Goal: Information Seeking & Learning: Learn about a topic

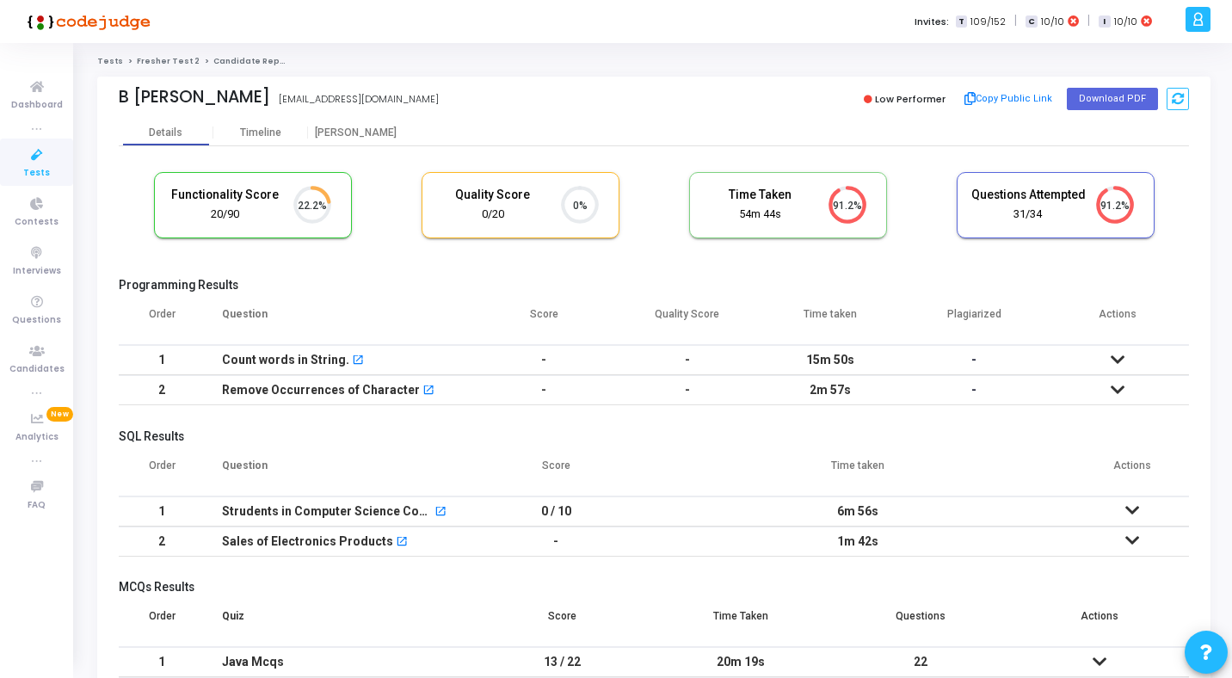
scroll to position [36, 44]
click at [247, 126] on div "Timeline" at bounding box center [260, 133] width 95 height 26
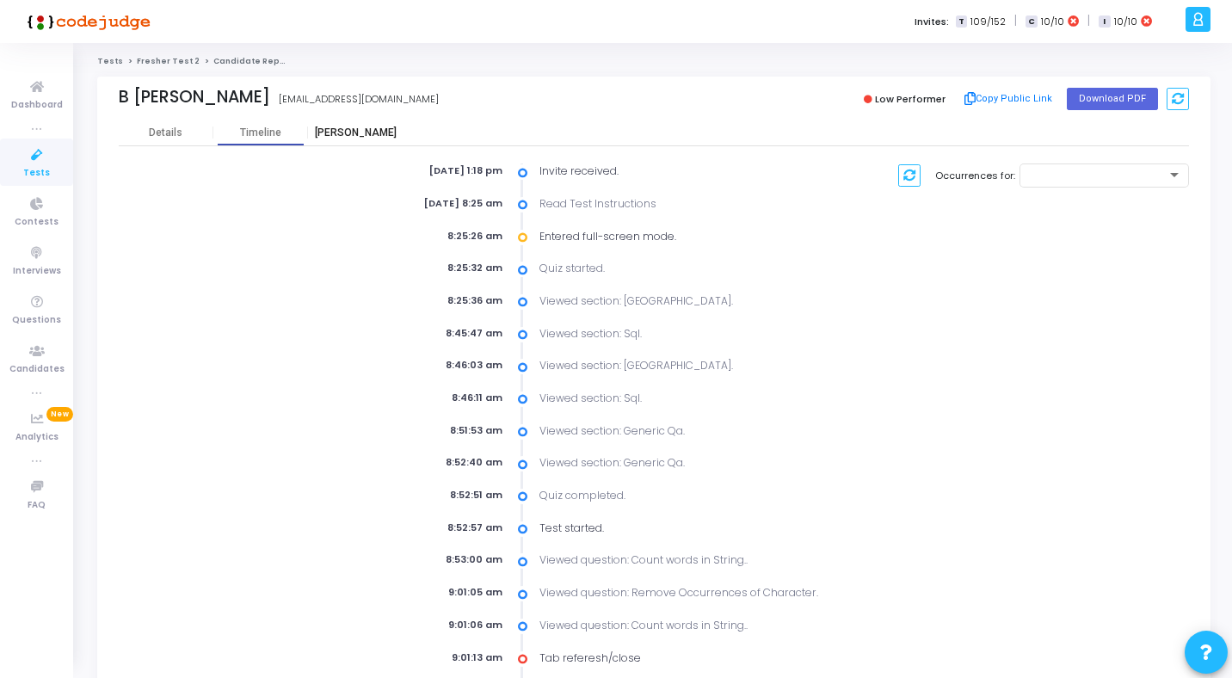
click at [353, 133] on div "[PERSON_NAME]" at bounding box center [355, 132] width 95 height 13
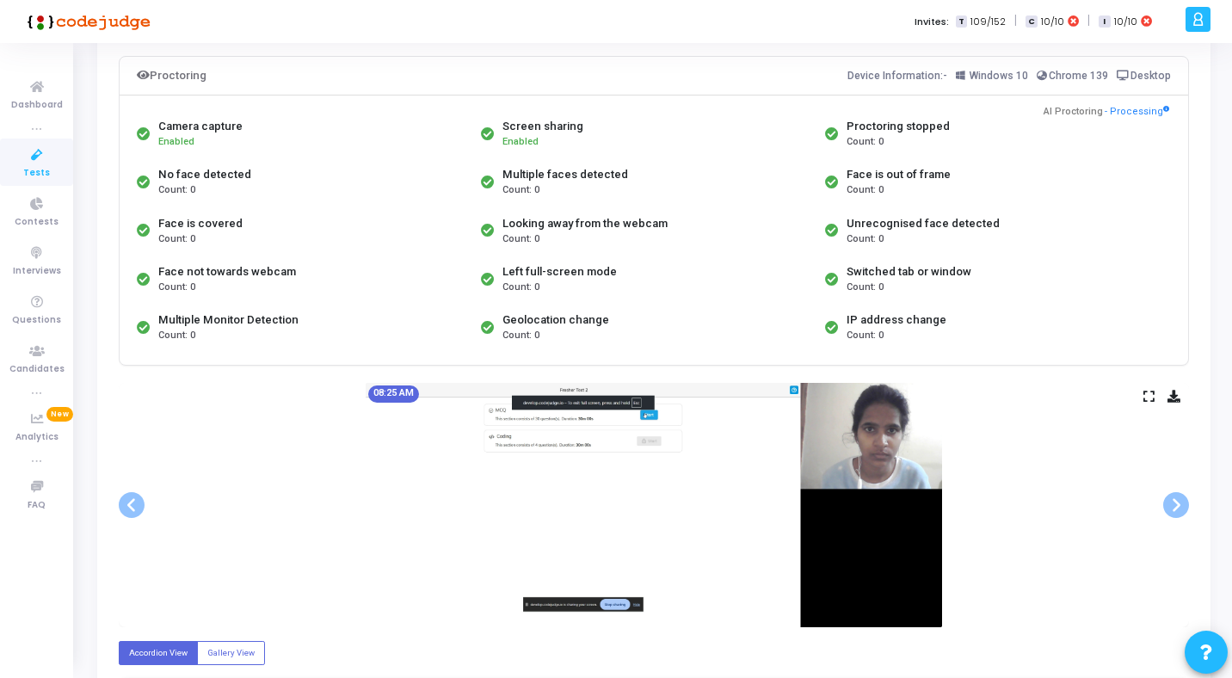
scroll to position [163, 0]
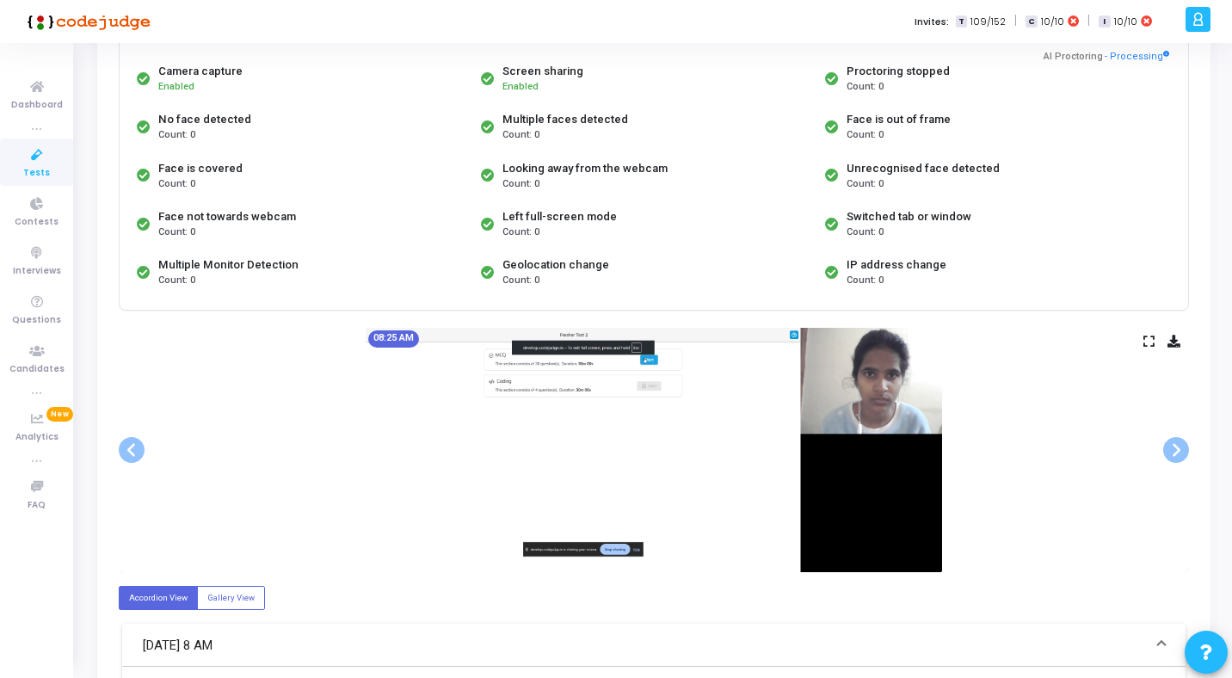
click at [1139, 343] on div "08:25 AM" at bounding box center [654, 450] width 1070 height 244
click at [1142, 343] on div "08:25 AM" at bounding box center [654, 450] width 1070 height 244
click at [1147, 342] on icon at bounding box center [1149, 340] width 11 height 9
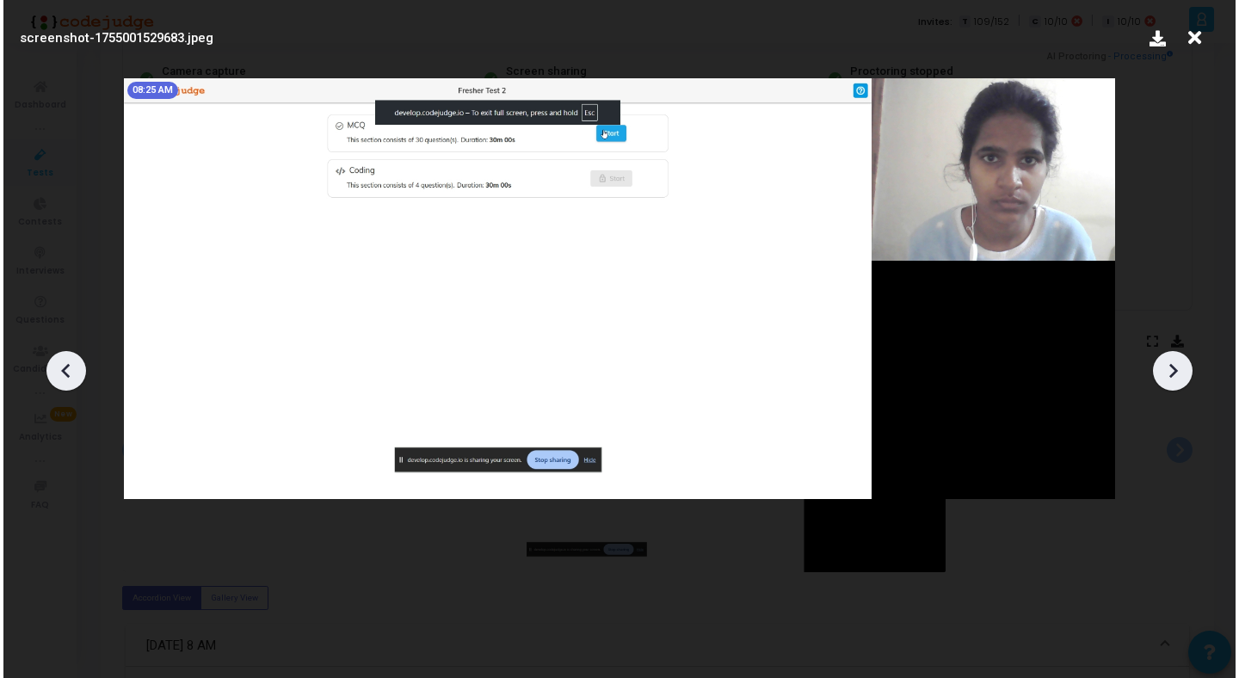
scroll to position [0, 0]
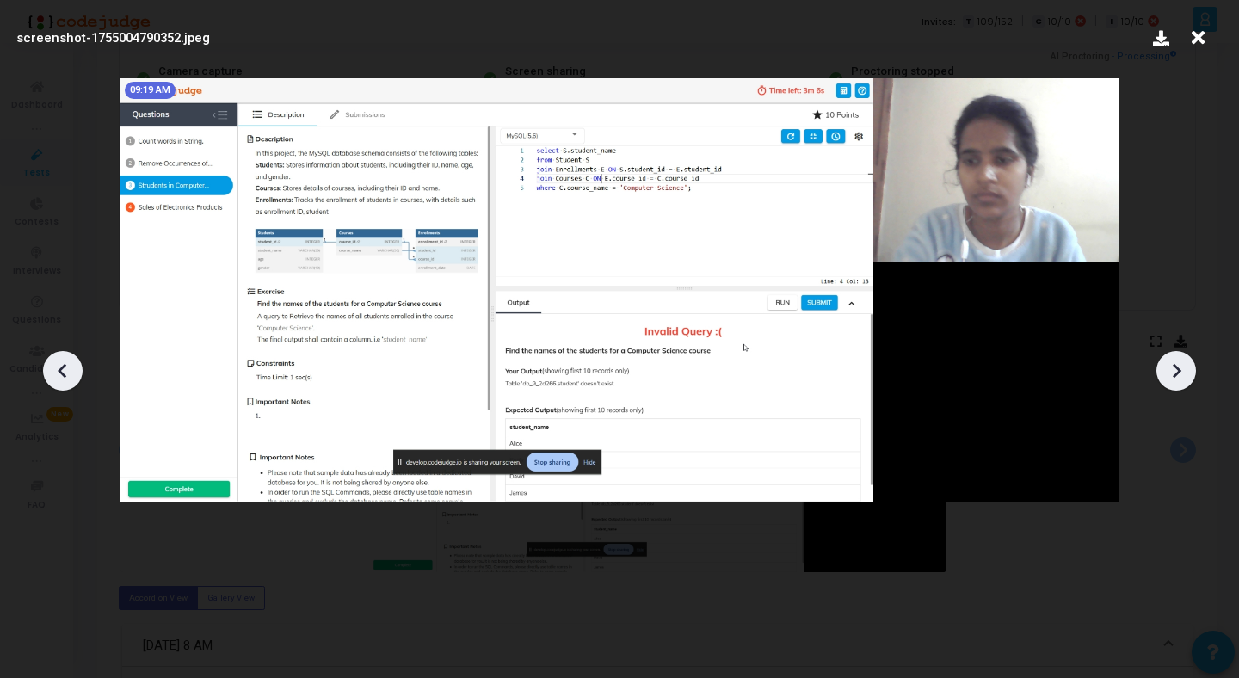
click at [1200, 30] on icon at bounding box center [1198, 38] width 27 height 33
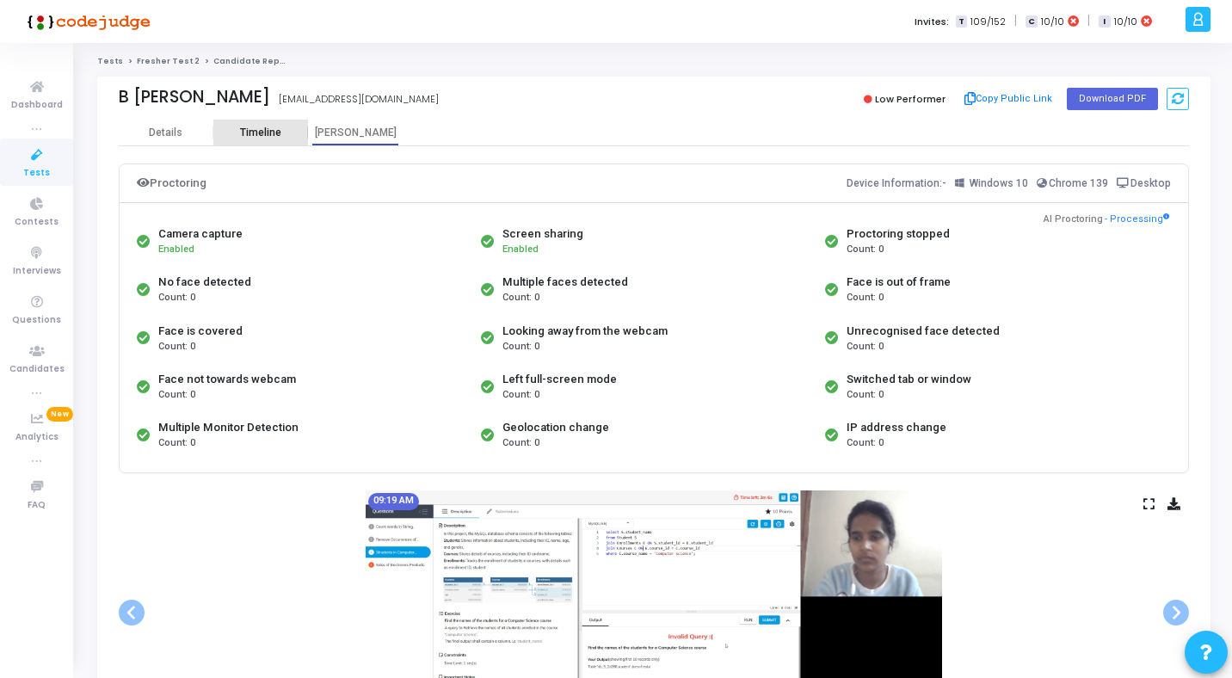
click at [265, 132] on div "Timeline" at bounding box center [260, 132] width 41 height 13
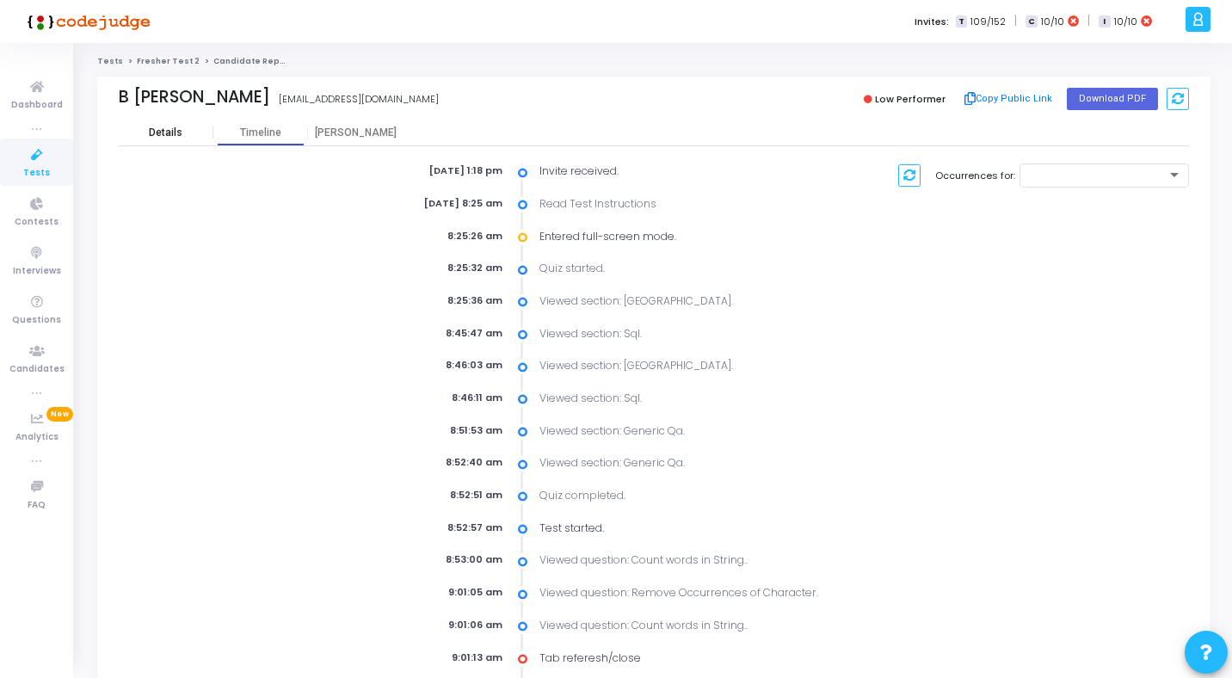
click at [153, 132] on div "Details" at bounding box center [166, 132] width 34 height 13
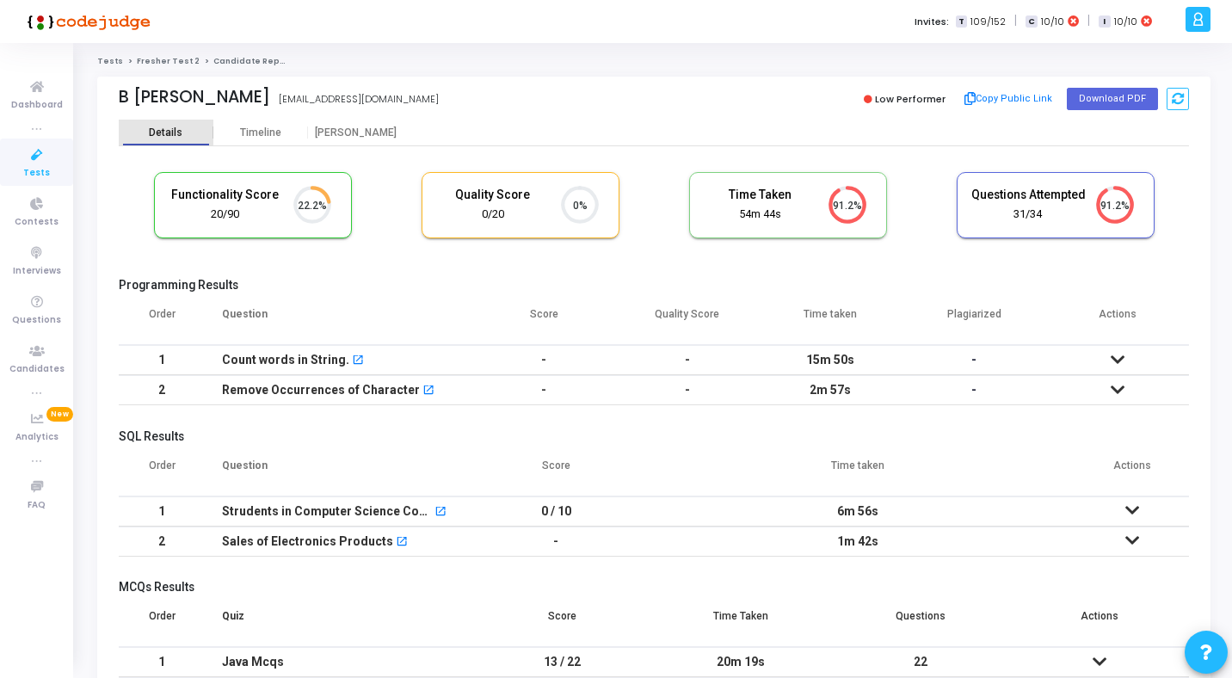
scroll to position [36, 44]
click at [1113, 359] on icon at bounding box center [1118, 360] width 14 height 12
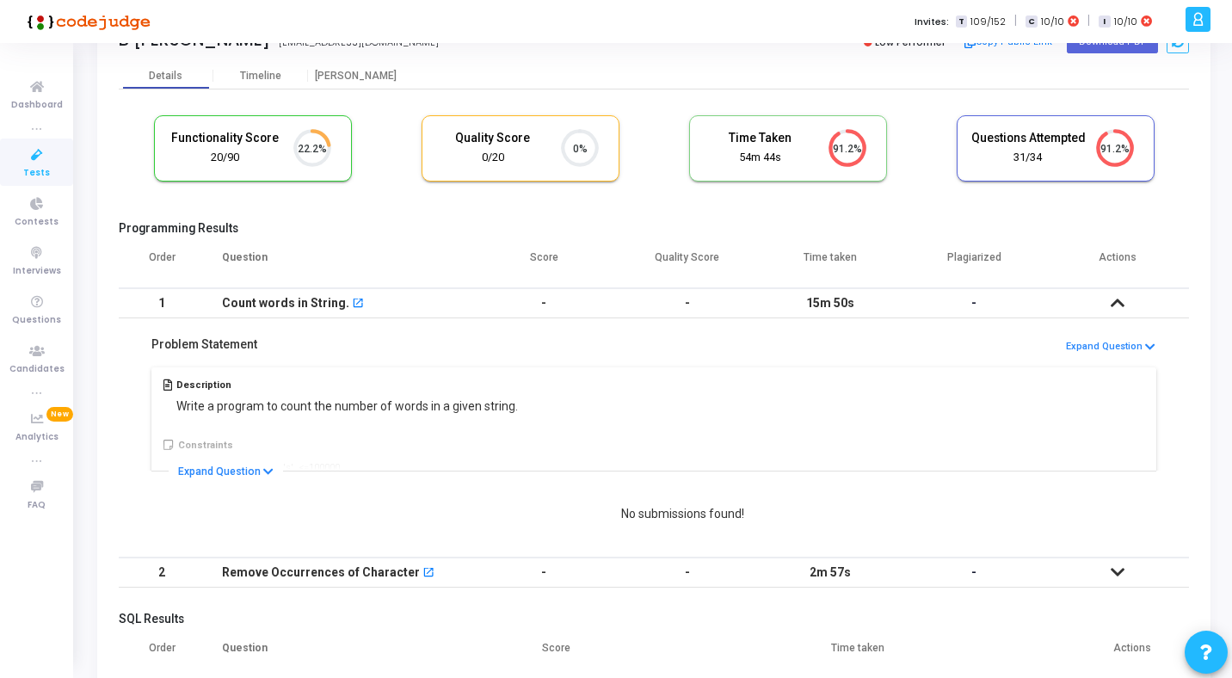
scroll to position [76, 0]
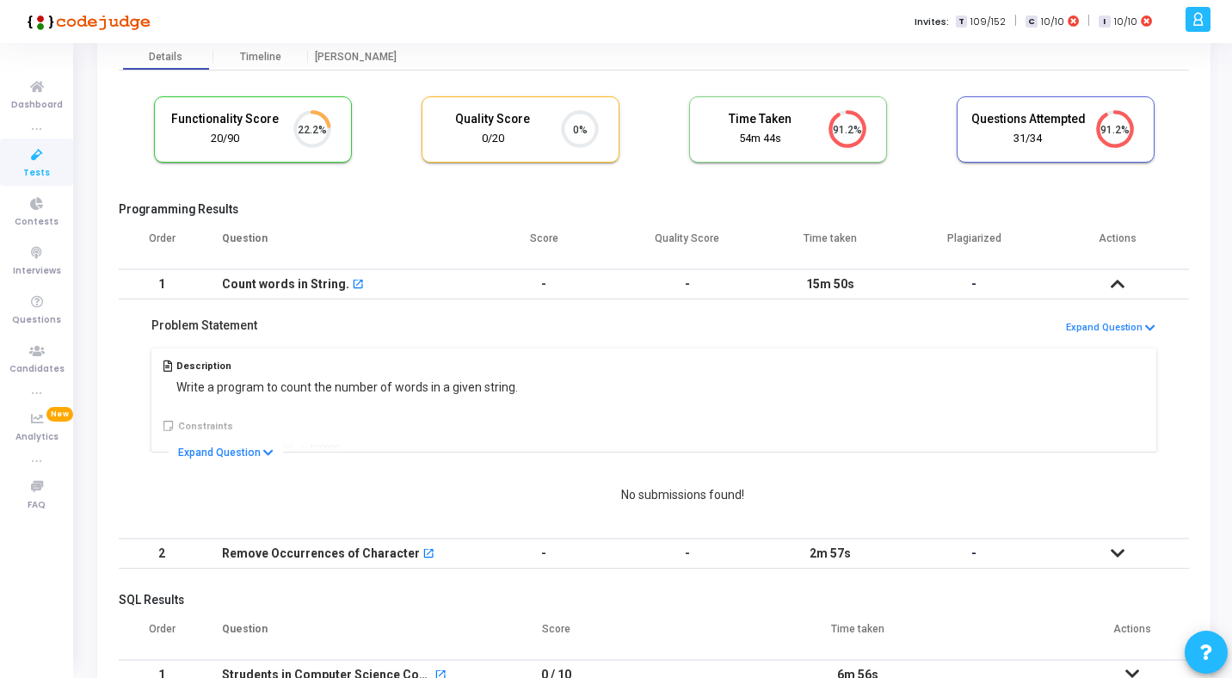
click at [1119, 284] on icon at bounding box center [1118, 284] width 14 height 12
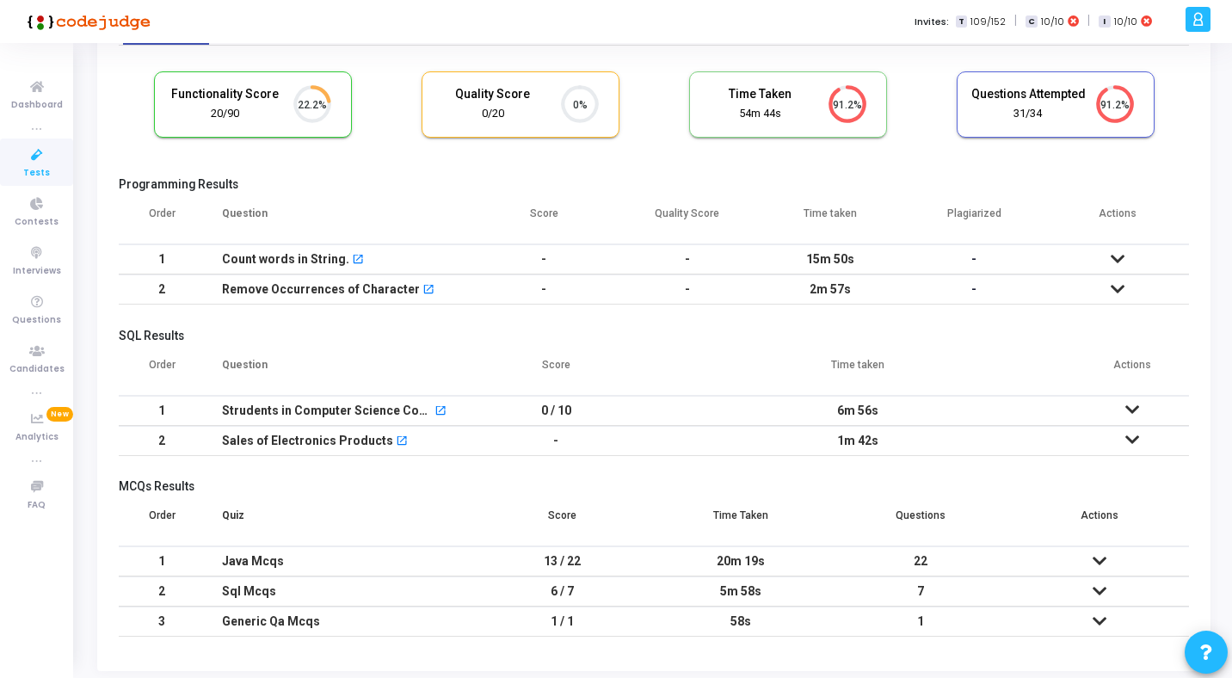
scroll to position [0, 0]
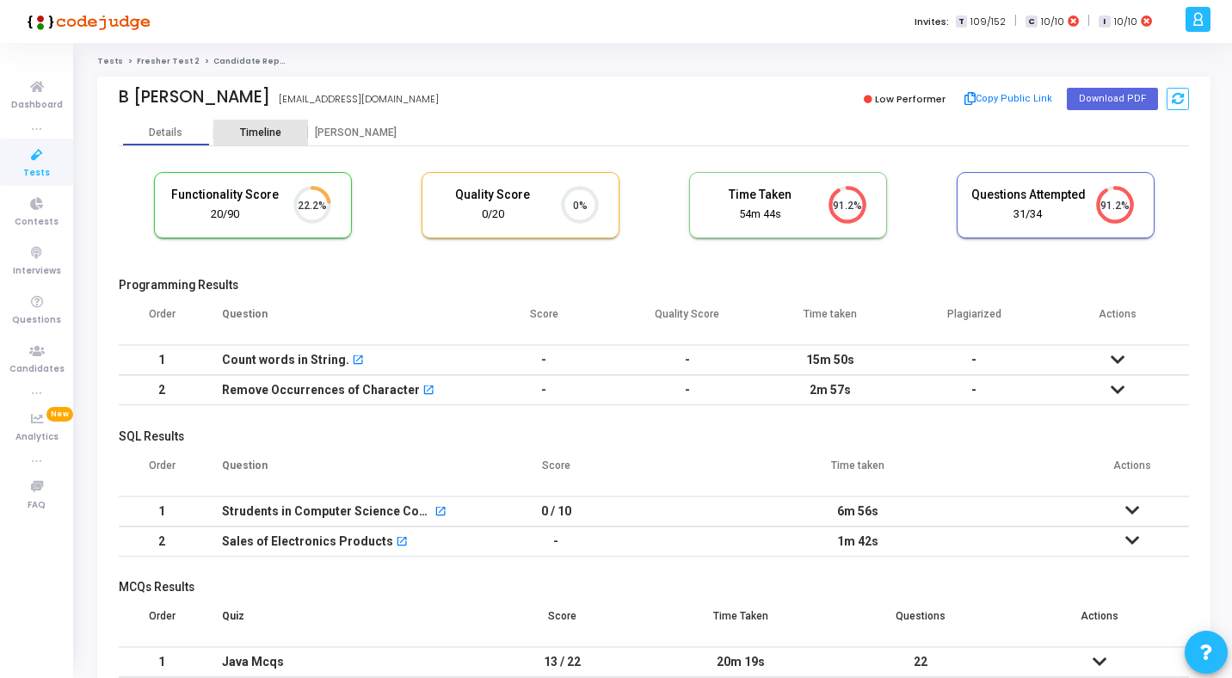
click at [262, 135] on div "Timeline" at bounding box center [260, 132] width 41 height 13
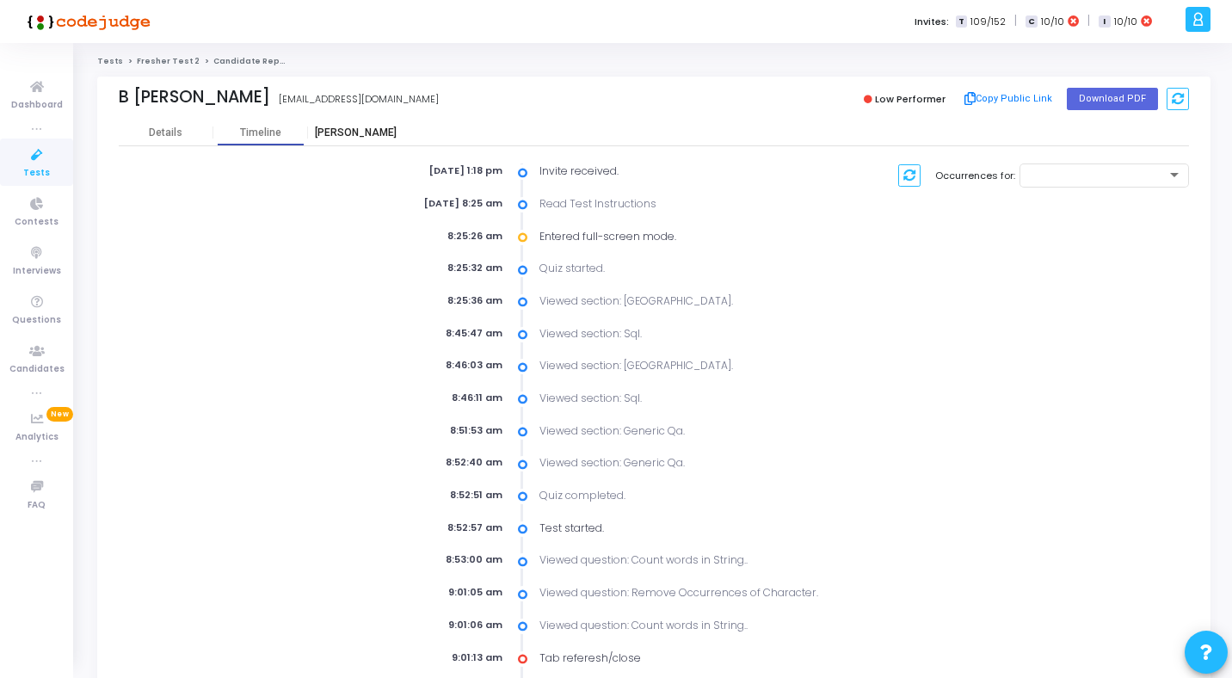
click at [357, 132] on div "[PERSON_NAME]" at bounding box center [355, 132] width 95 height 13
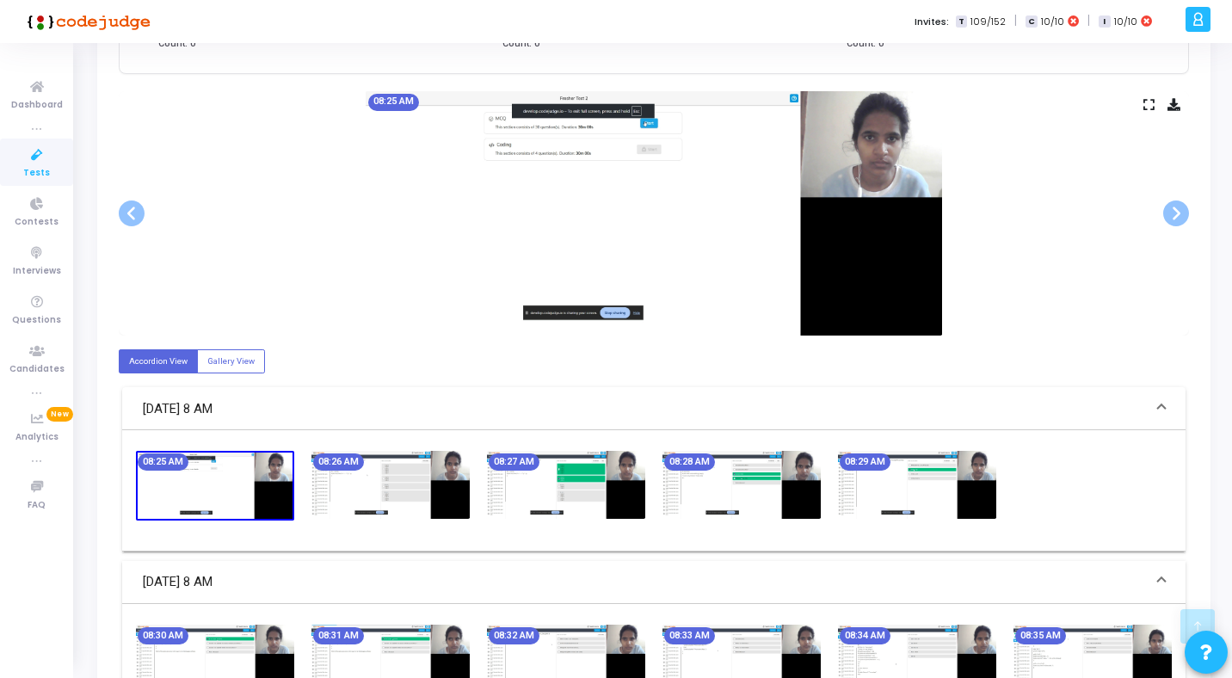
scroll to position [419, 0]
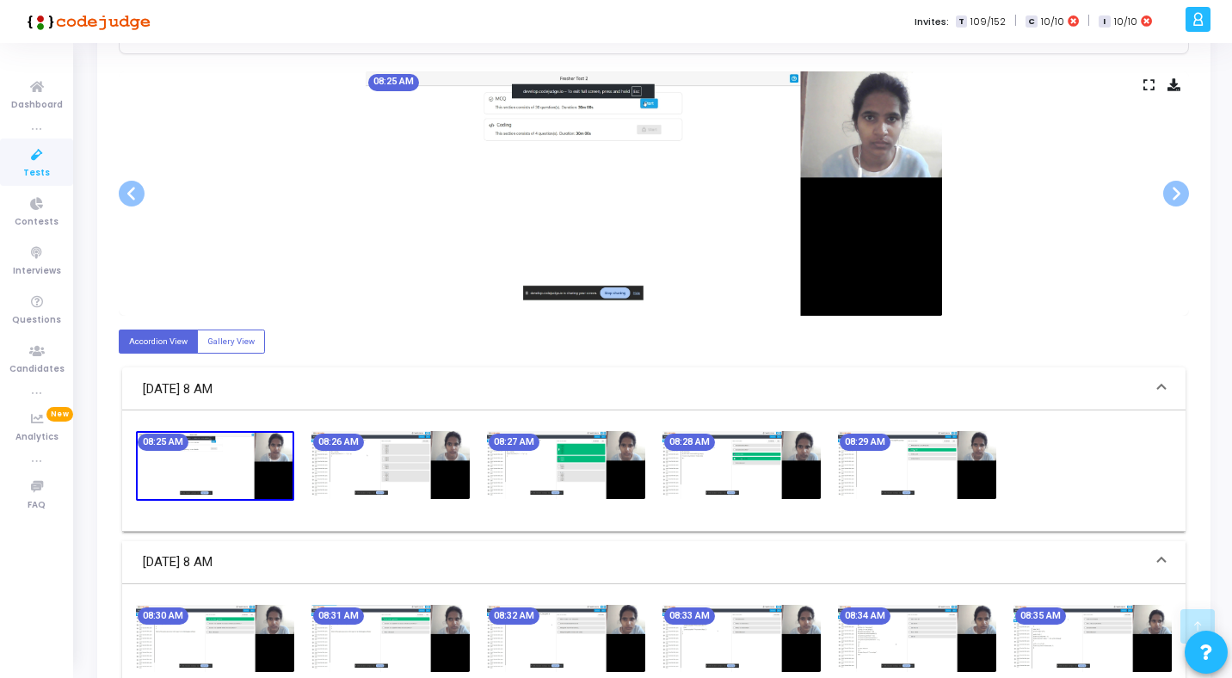
click at [1153, 80] on icon at bounding box center [1149, 84] width 11 height 9
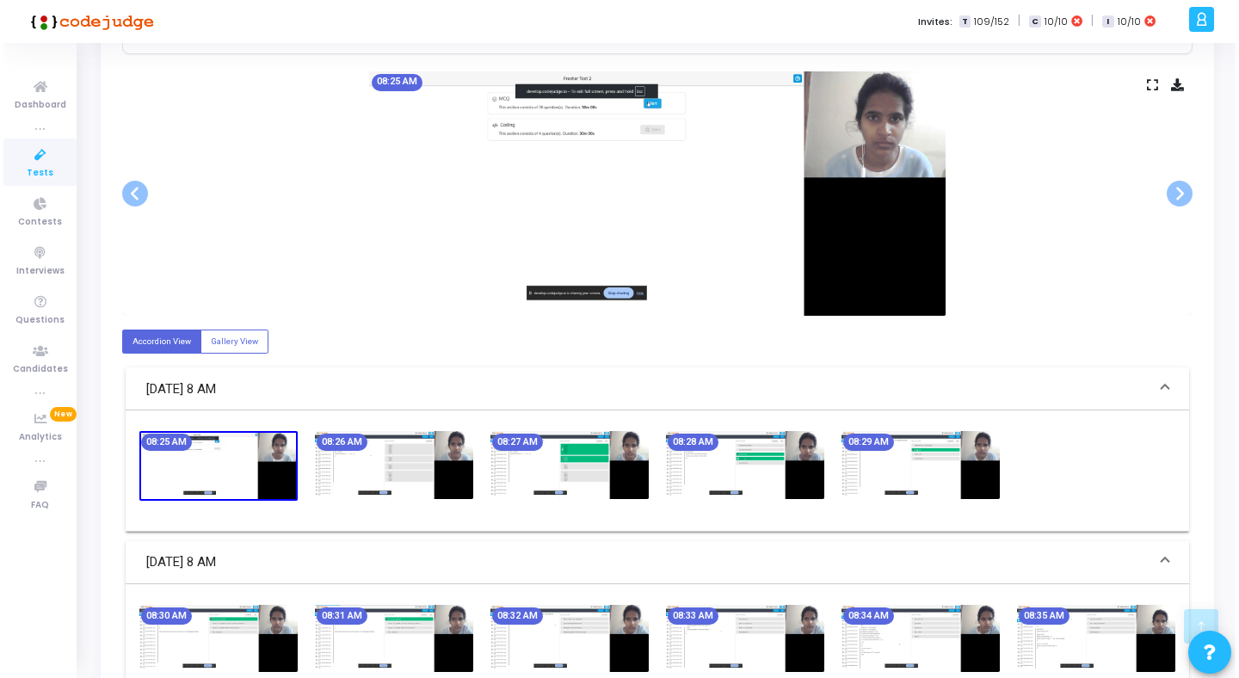
scroll to position [0, 0]
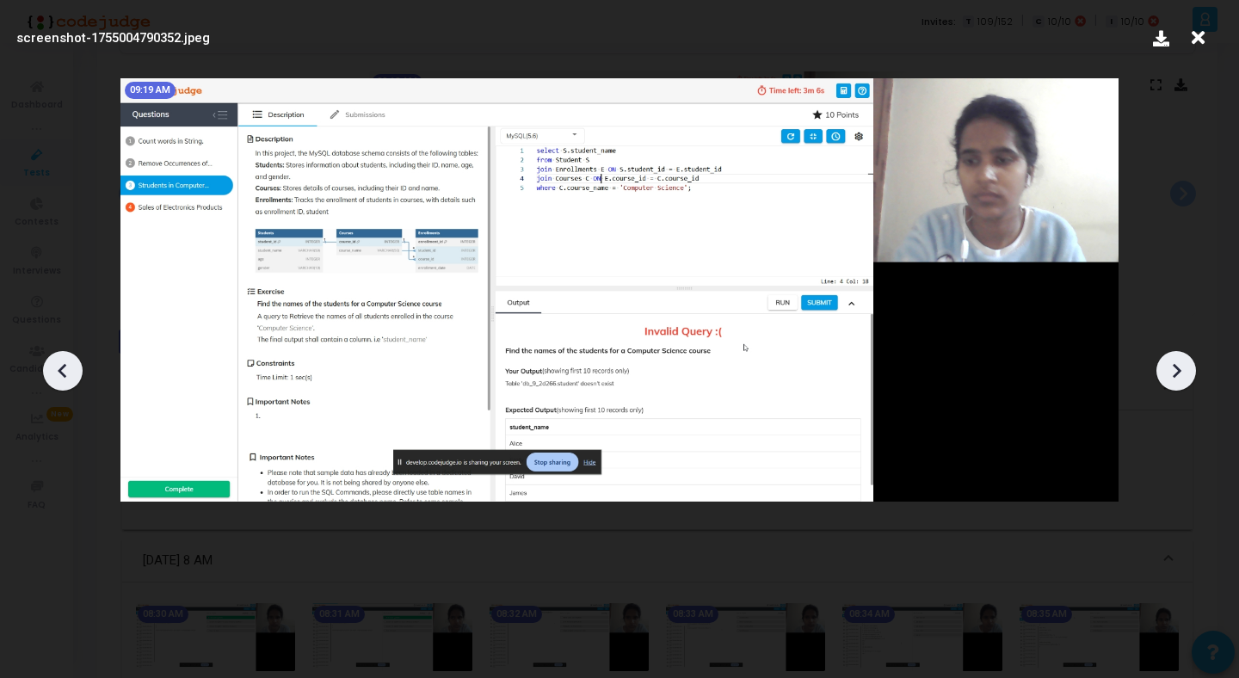
click at [1197, 38] on icon at bounding box center [1198, 38] width 27 height 33
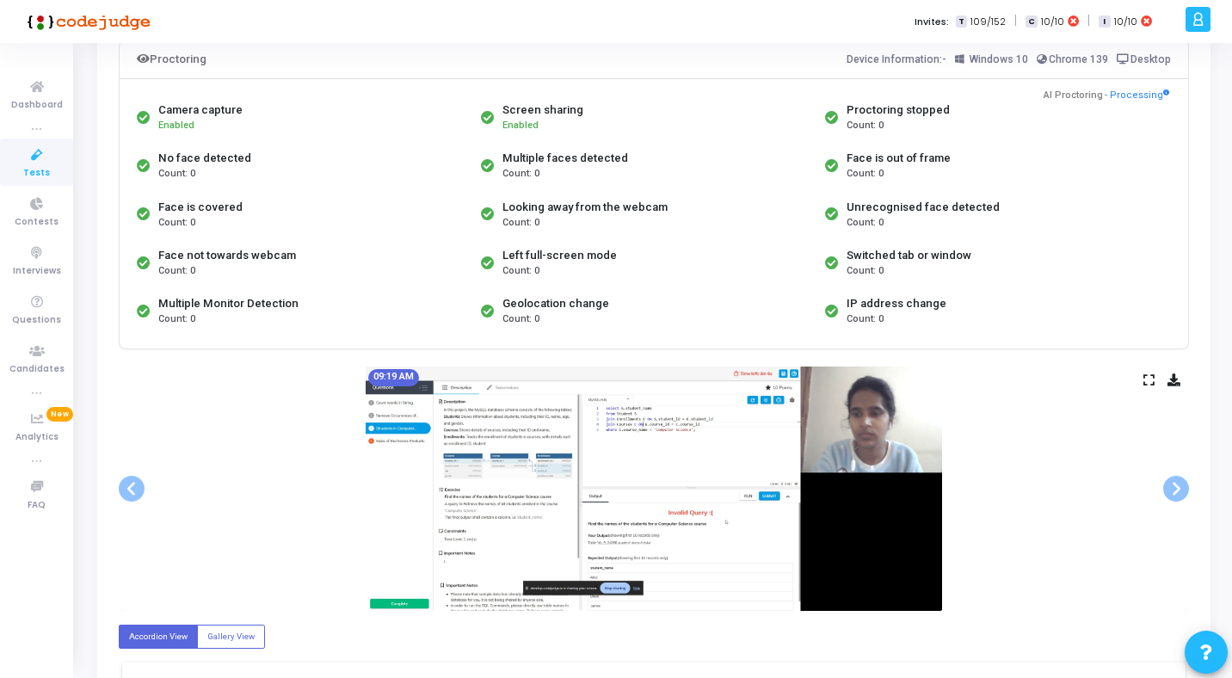
scroll to position [48, 0]
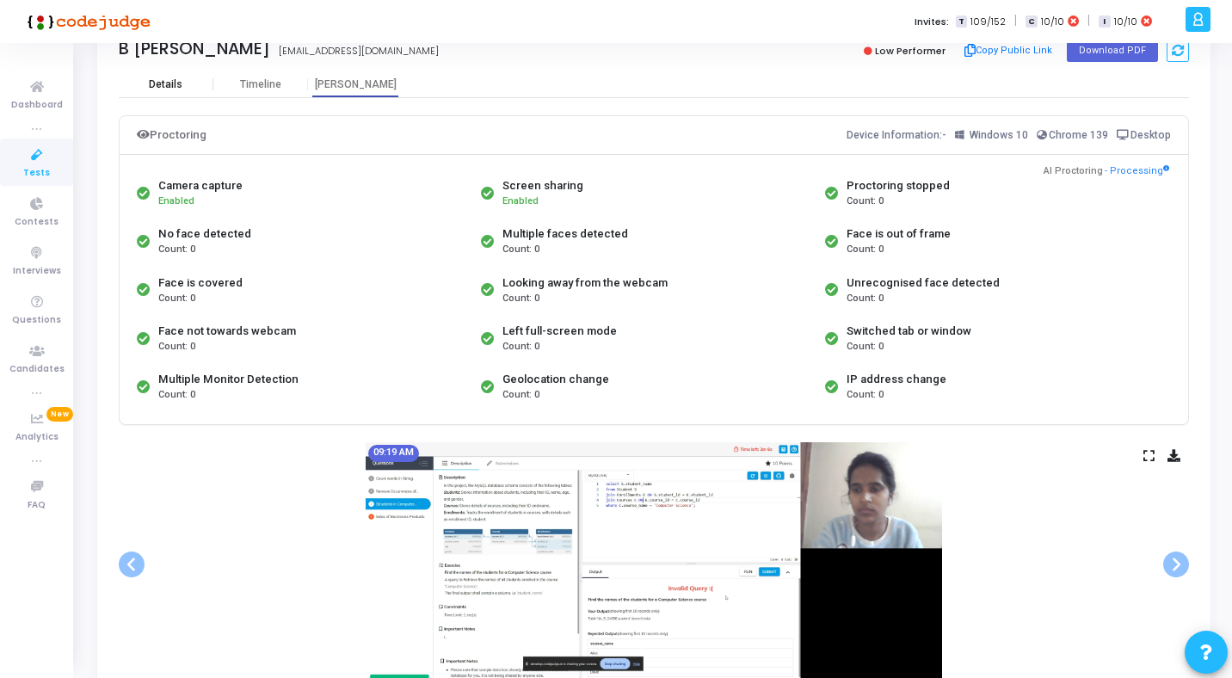
click at [174, 85] on div "Details" at bounding box center [166, 84] width 34 height 13
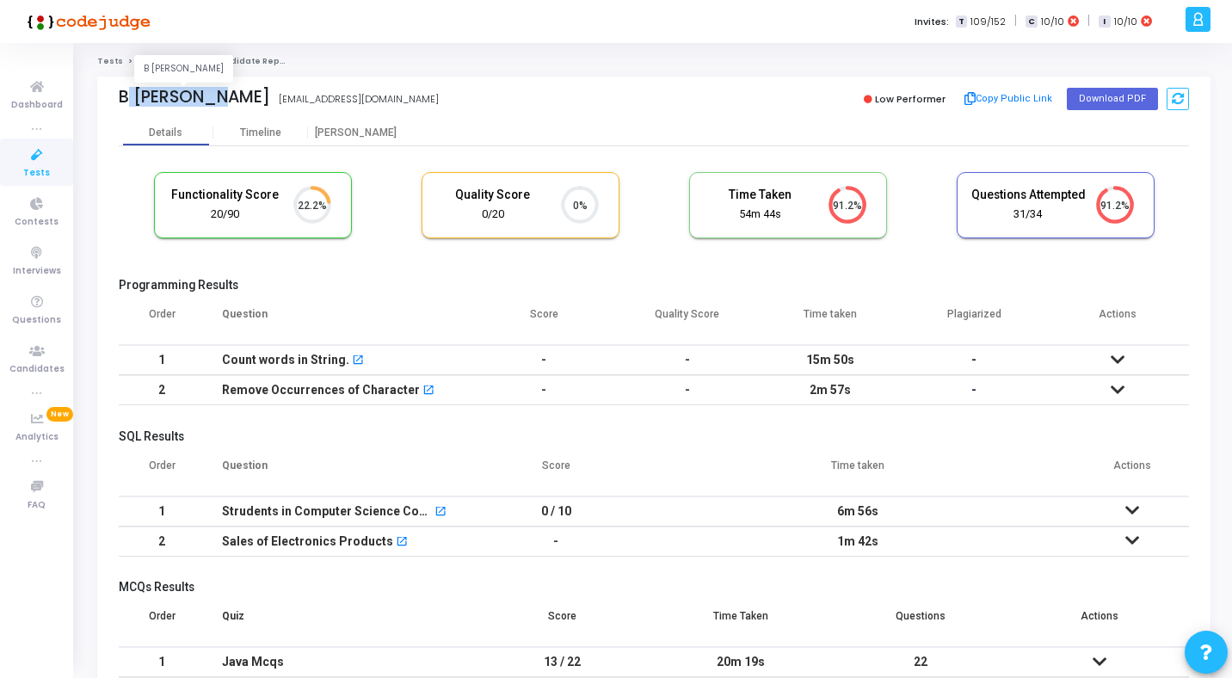
drag, startPoint x: 120, startPoint y: 97, endPoint x: 216, endPoint y: 99, distance: 96.4
click at [216, 99] on div "B [PERSON_NAME]" at bounding box center [194, 97] width 151 height 20
copy div "B [PERSON_NAME]"
